Goal: Task Accomplishment & Management: Use online tool/utility

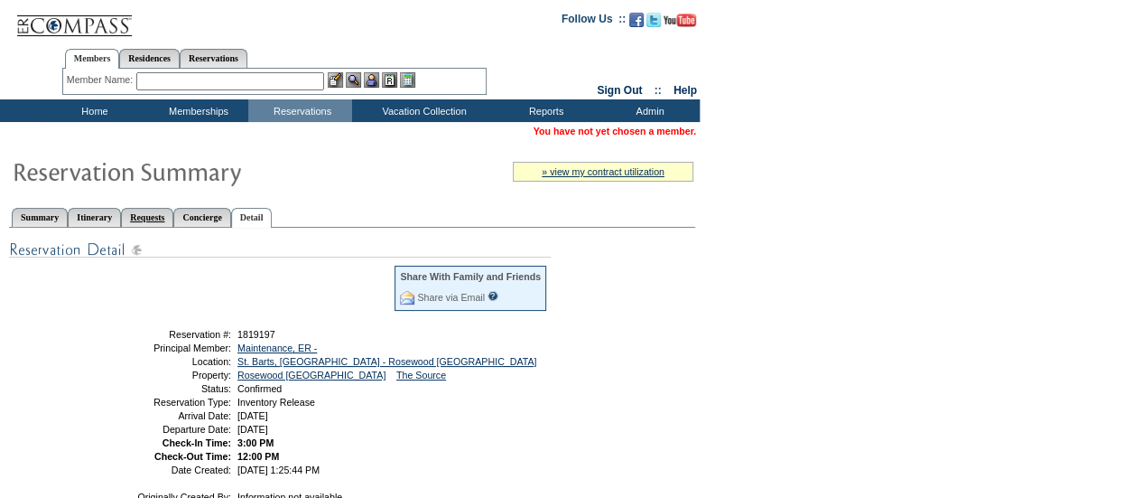
click at [173, 221] on link "Requests" at bounding box center [147, 217] width 52 height 19
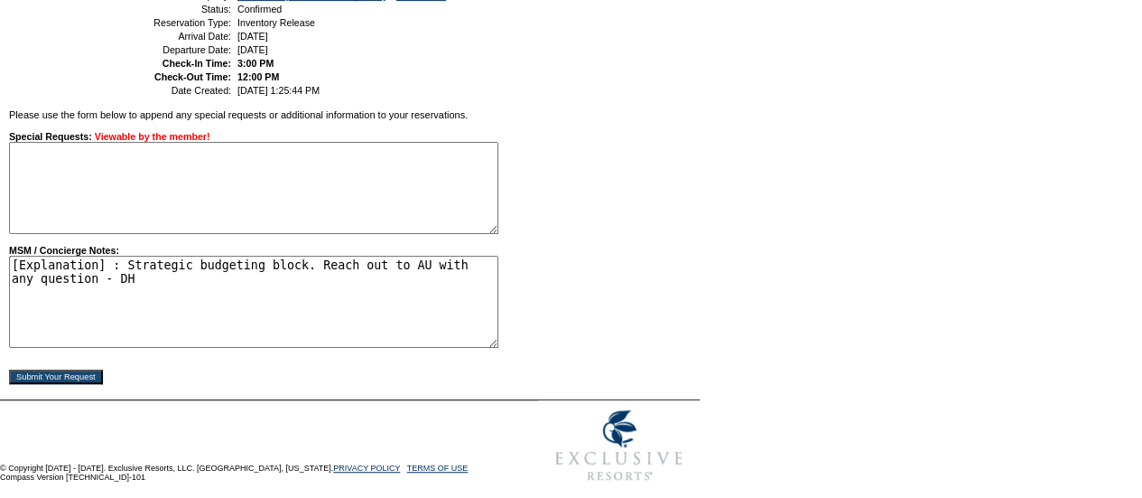
scroll to position [397, 0]
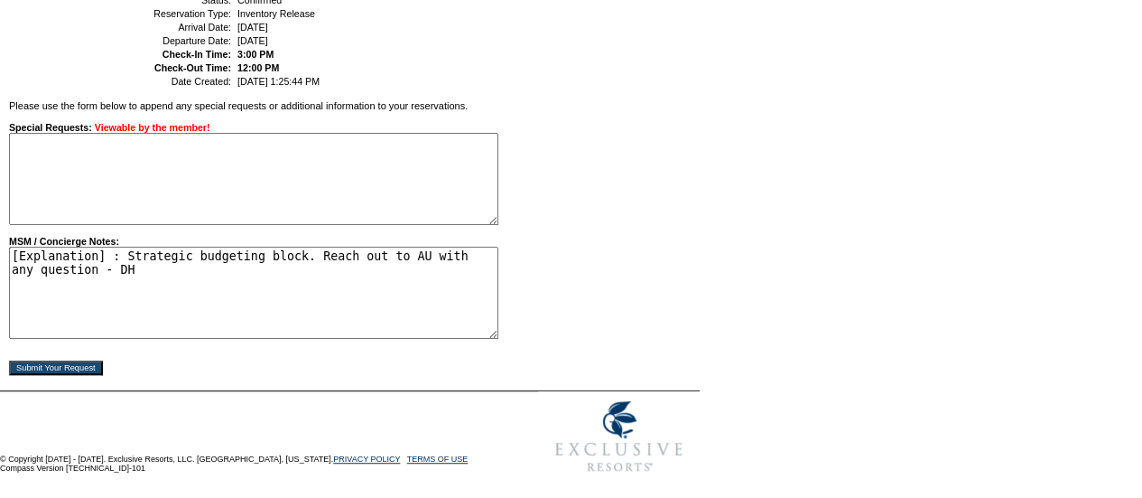
click at [63, 268] on textarea "[Explanation] : Strategic budgeting block. Reach out to AU with any question - …" at bounding box center [253, 292] width 489 height 92
type textarea "[Explanation] : Strategic budgeting block. Reach out to AU with any questions -…"
click at [130, 355] on td "Submit Your Request" at bounding box center [272, 361] width 527 height 25
click at [101, 364] on input "Submit Your Request" at bounding box center [56, 367] width 94 height 14
